Goal: Information Seeking & Learning: Understand process/instructions

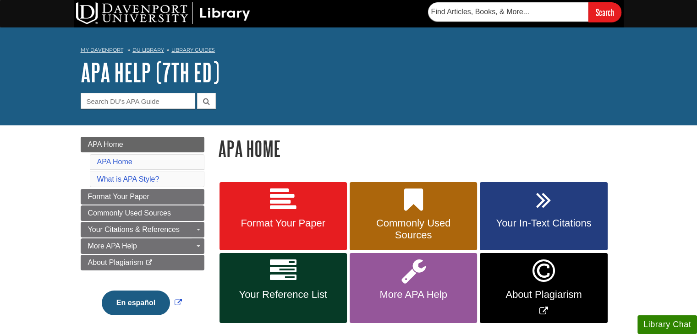
scroll to position [68, 0]
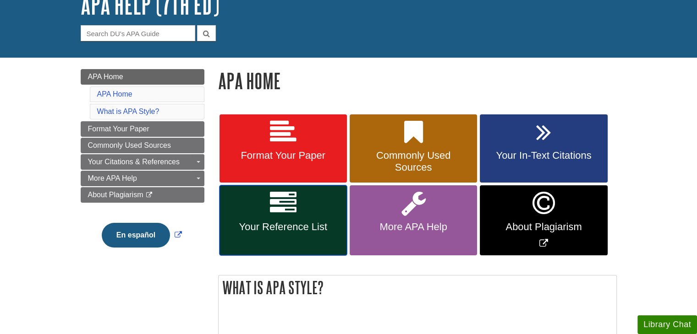
click at [301, 219] on link "Your Reference List" at bounding box center [282, 221] width 127 height 70
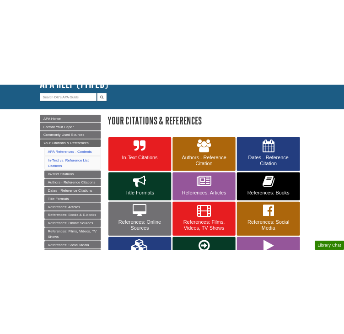
scroll to position [79, 0]
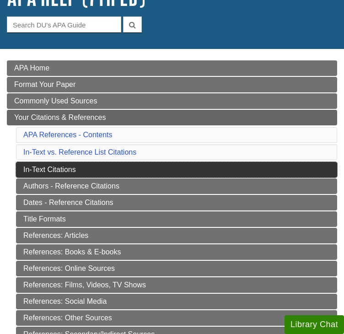
click at [88, 166] on link "In-Text Citations" at bounding box center [177, 170] width 322 height 16
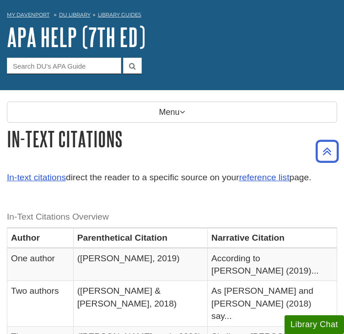
scroll to position [36, 0]
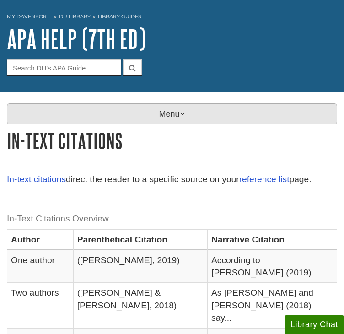
click at [167, 116] on p "Menu" at bounding box center [172, 114] width 331 height 21
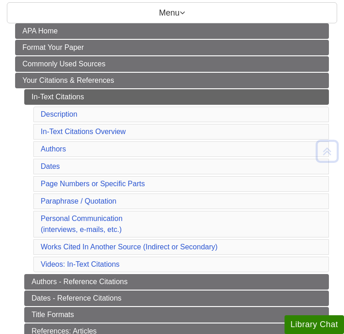
scroll to position [137, 0]
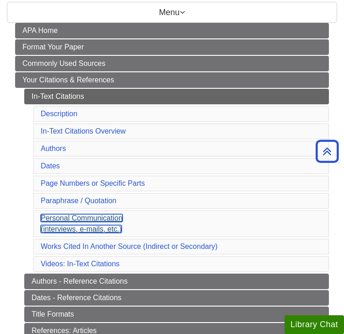
click at [122, 214] on link "Personal Communication (interviews, e-mails, etc.)" at bounding box center [82, 223] width 82 height 19
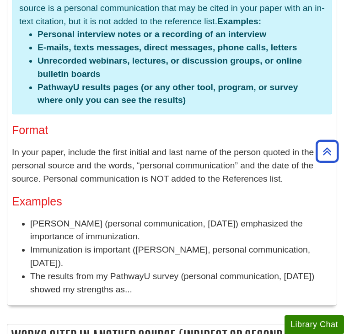
scroll to position [2728, 0]
